Goal: Task Accomplishment & Management: Manage account settings

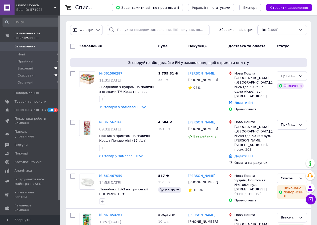
click at [30, 44] on span "Замовлення" at bounding box center [25, 46] width 21 height 5
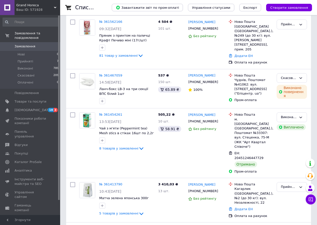
scroll to position [176, 0]
